Goal: Transaction & Acquisition: Purchase product/service

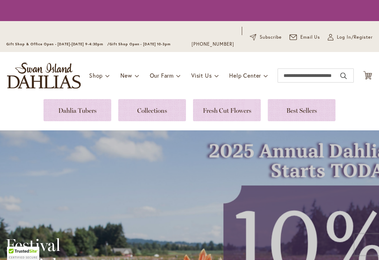
scroll to position [0, 0]
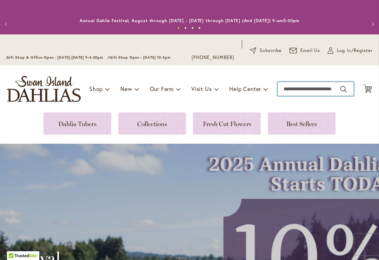
click at [295, 87] on input "Search" at bounding box center [316, 89] width 76 height 14
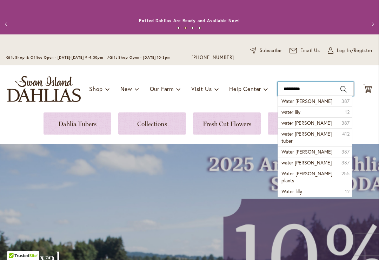
type input "**********"
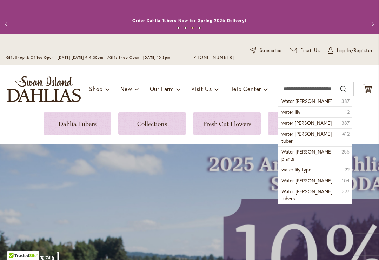
click at [324, 102] on li "Water Lily dahlias 387" at bounding box center [315, 101] width 74 height 11
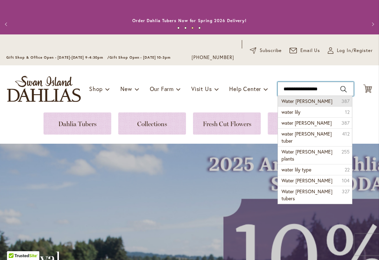
type input "**********"
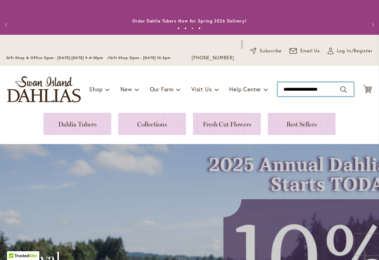
scroll to position [0, 0]
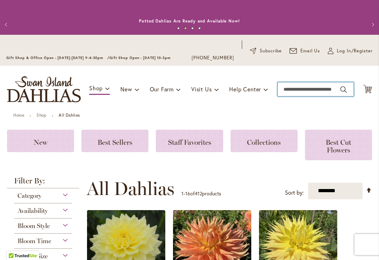
click at [286, 93] on input "Search" at bounding box center [316, 89] width 76 height 14
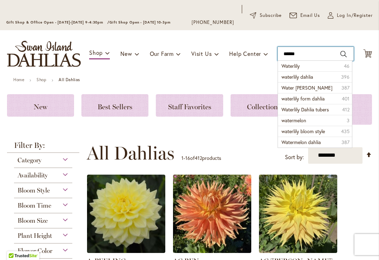
scroll to position [36, 0]
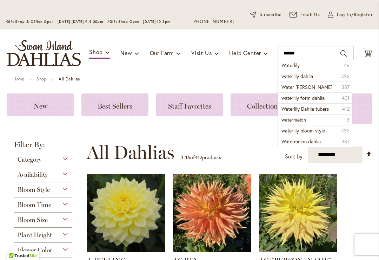
click at [320, 90] on span "Water Lily dahlias" at bounding box center [307, 87] width 51 height 7
type input "**********"
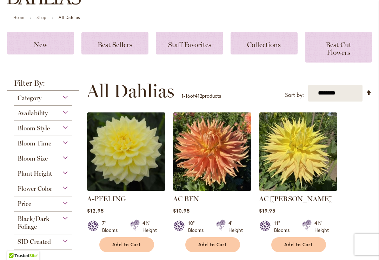
scroll to position [98, 0]
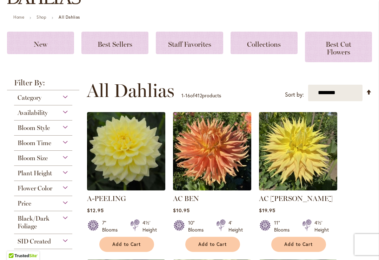
click at [69, 130] on div "Bloom Style" at bounding box center [43, 125] width 58 height 11
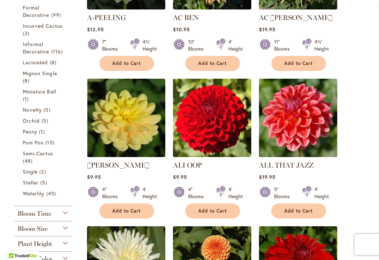
scroll to position [280, 0]
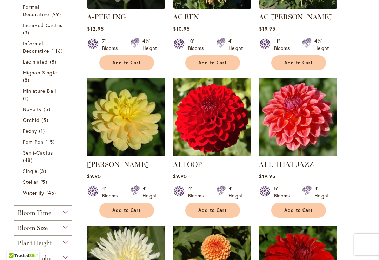
click at [57, 195] on span "45 items" at bounding box center [52, 192] width 12 height 7
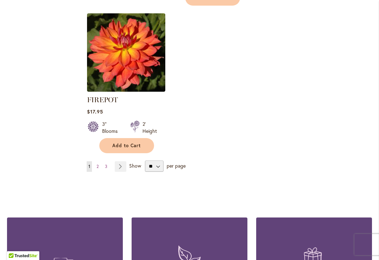
scroll to position [921, 0]
click at [100, 161] on link "Page 2" at bounding box center [98, 166] width 6 height 11
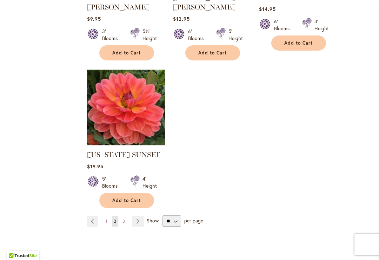
scroll to position [889, 0]
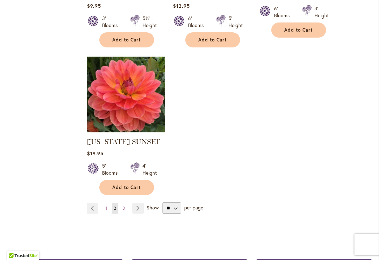
click at [126, 203] on link "Page 3" at bounding box center [124, 208] width 6 height 11
